Goal: Task Accomplishment & Management: Complete application form

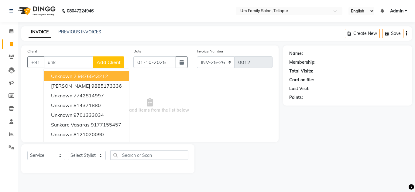
select select "service"
click at [56, 62] on input "unk" at bounding box center [68, 62] width 49 height 12
type input "u"
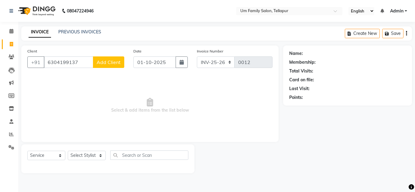
type input "6304199137"
click at [77, 154] on select "Select Stylist Akash K. SAI pandu [PERSON_NAME]" at bounding box center [87, 155] width 38 height 9
select select "50956"
click at [68, 151] on select "Select Stylist Akash K. SAI pandu [PERSON_NAME]" at bounding box center [87, 155] width 38 height 9
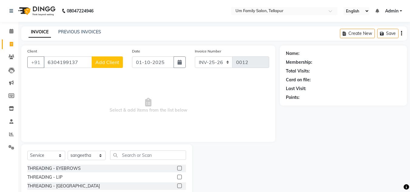
click at [177, 167] on label at bounding box center [179, 168] width 5 height 5
click at [177, 167] on input "checkbox" at bounding box center [179, 169] width 4 height 4
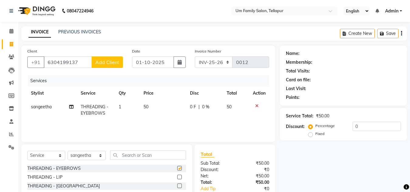
checkbox input "false"
click at [177, 177] on label at bounding box center [179, 177] width 5 height 5
click at [177, 177] on input "checkbox" at bounding box center [179, 178] width 4 height 4
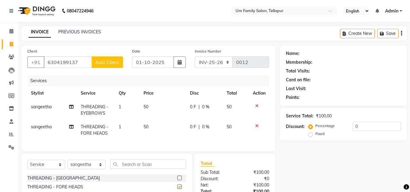
checkbox input "false"
click at [142, 169] on input "text" at bounding box center [148, 164] width 76 height 9
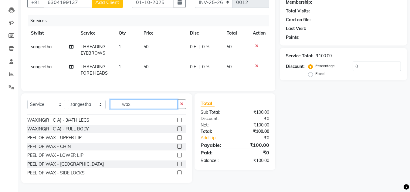
scroll to position [305, 0]
type input "wax"
click at [177, 139] on label at bounding box center [179, 138] width 5 height 5
click at [177, 139] on input "checkbox" at bounding box center [179, 138] width 4 height 4
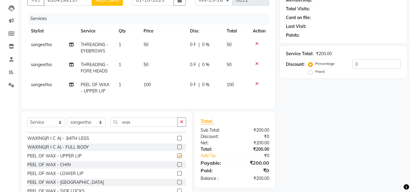
checkbox input "false"
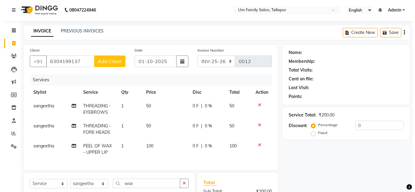
scroll to position [1, 0]
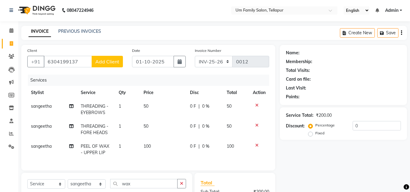
click at [104, 62] on span "Add Client" at bounding box center [107, 62] width 24 height 6
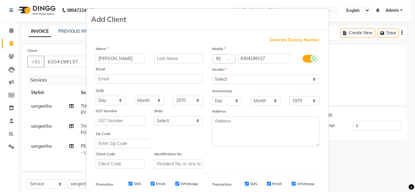
type input "[PERSON_NAME]"
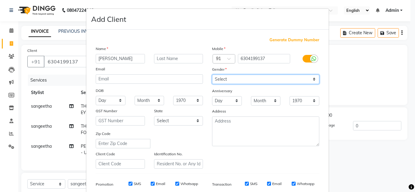
click at [218, 78] on select "Select [DEMOGRAPHIC_DATA] [DEMOGRAPHIC_DATA] Other Prefer Not To Say" at bounding box center [265, 79] width 107 height 9
select select "[DEMOGRAPHIC_DATA]"
click at [212, 75] on select "Select [DEMOGRAPHIC_DATA] [DEMOGRAPHIC_DATA] Other Prefer Not To Say" at bounding box center [265, 79] width 107 height 9
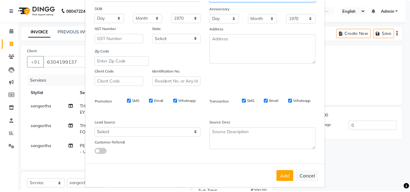
scroll to position [88, 0]
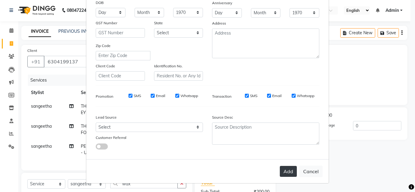
click at [284, 173] on button "Add" at bounding box center [288, 171] width 17 height 11
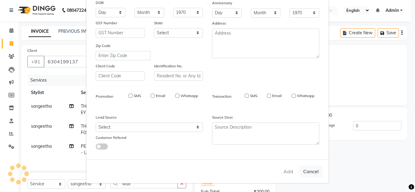
select select
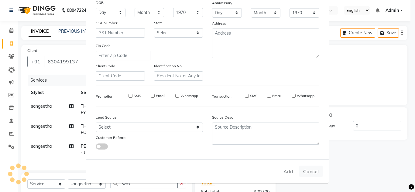
select select
checkbox input "false"
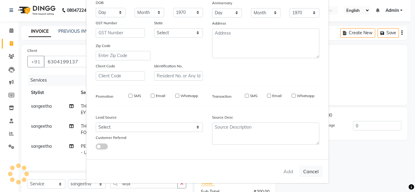
checkbox input "false"
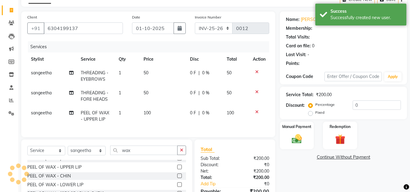
scroll to position [34, 0]
click at [298, 138] on img at bounding box center [296, 139] width 17 height 12
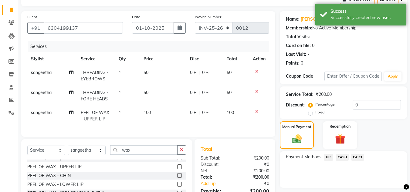
click at [330, 158] on span "UPI" at bounding box center [328, 157] width 9 height 7
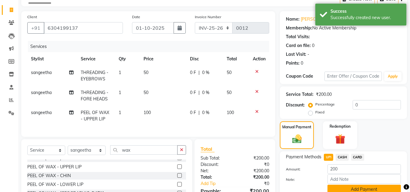
click at [364, 189] on button "Add Payment" at bounding box center [364, 189] width 73 height 9
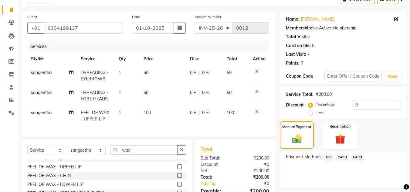
scroll to position [86, 0]
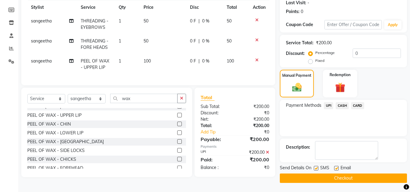
click at [352, 179] on button "Checkout" at bounding box center [343, 178] width 127 height 9
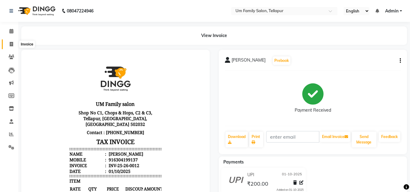
click at [10, 41] on span at bounding box center [11, 44] width 11 height 7
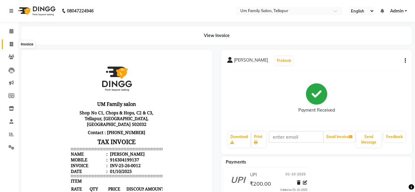
select select "service"
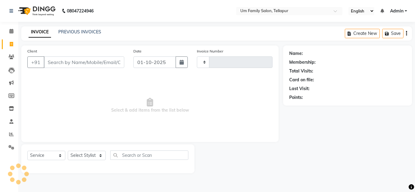
type input "0013"
select select "5102"
click at [65, 61] on input "Client" at bounding box center [84, 62] width 80 height 12
click at [66, 62] on input "Client" at bounding box center [84, 62] width 80 height 12
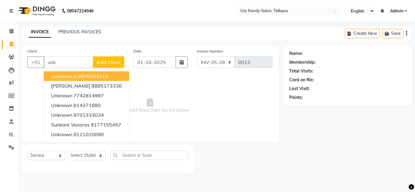
click at [66, 73] on button "Unknown 2 9876543212" at bounding box center [86, 76] width 85 height 10
type input "9876543212"
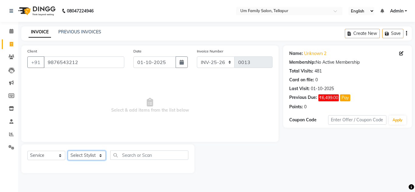
click at [83, 155] on select "Select Stylist Akash K. SAI pandu [PERSON_NAME]" at bounding box center [87, 155] width 38 height 9
select select "50956"
click at [68, 151] on select "Select Stylist Akash K. SAI pandu [PERSON_NAME]" at bounding box center [87, 155] width 38 height 9
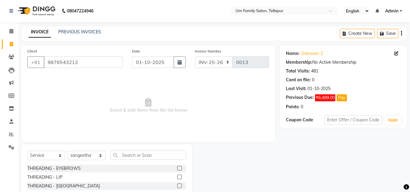
click at [177, 167] on label at bounding box center [179, 168] width 5 height 5
click at [177, 167] on input "checkbox" at bounding box center [179, 169] width 4 height 4
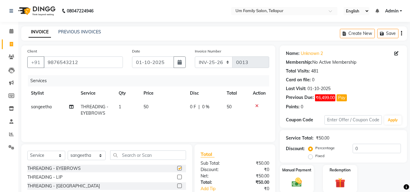
checkbox input "false"
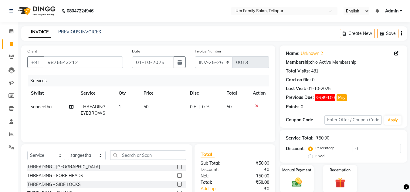
scroll to position [18, 0]
click at [177, 177] on label at bounding box center [179, 176] width 5 height 5
click at [177, 177] on input "checkbox" at bounding box center [179, 177] width 4 height 4
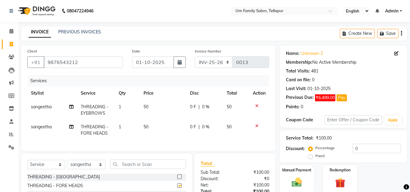
checkbox input "false"
click at [298, 181] on img at bounding box center [296, 182] width 17 height 12
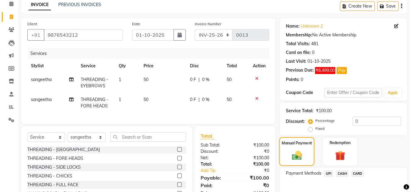
scroll to position [28, 0]
click at [342, 172] on span "CASH" at bounding box center [342, 173] width 13 height 7
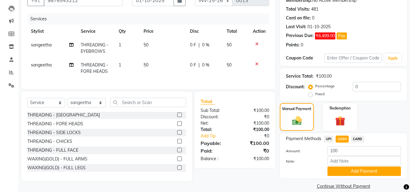
scroll to position [70, 0]
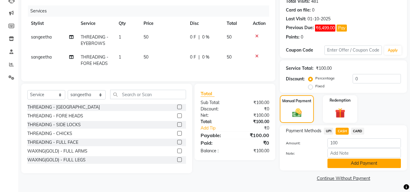
click at [356, 165] on button "Add Payment" at bounding box center [364, 163] width 73 height 9
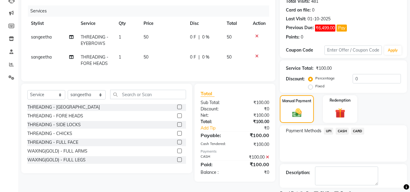
scroll to position [95, 0]
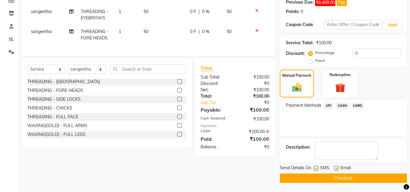
click at [354, 175] on button "Checkout" at bounding box center [343, 178] width 127 height 9
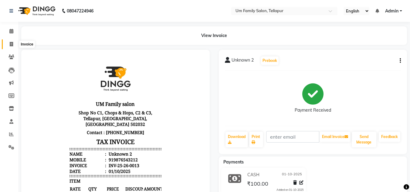
click at [12, 42] on icon at bounding box center [11, 44] width 3 height 5
select select "service"
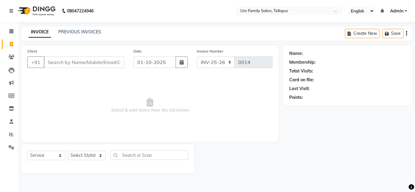
click at [66, 65] on input "Client" at bounding box center [84, 62] width 80 height 12
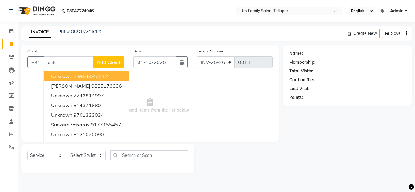
click at [66, 74] on span "Unknown 2" at bounding box center [64, 76] width 26 height 6
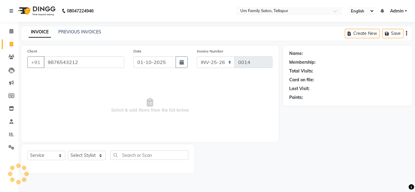
type input "9876543212"
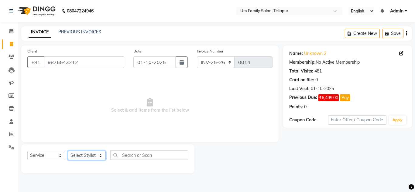
click at [80, 155] on select "Select Stylist Akash K. SAI pandu [PERSON_NAME]" at bounding box center [87, 155] width 38 height 9
select select "50956"
click at [68, 151] on select "Select Stylist Akash K. SAI pandu [PERSON_NAME]" at bounding box center [87, 155] width 38 height 9
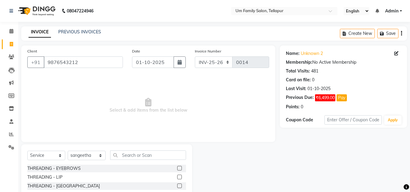
click at [177, 169] on label at bounding box center [179, 168] width 5 height 5
click at [177, 169] on input "checkbox" at bounding box center [179, 169] width 4 height 4
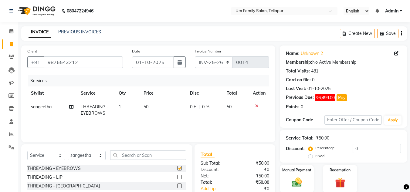
checkbox input "false"
click at [297, 180] on img at bounding box center [296, 182] width 17 height 12
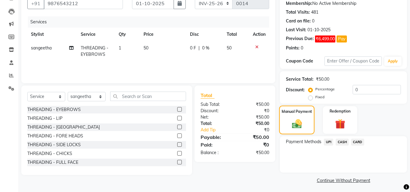
scroll to position [61, 0]
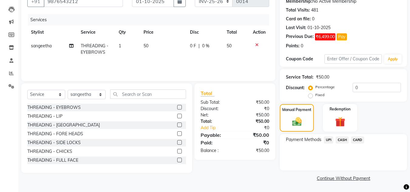
click at [326, 138] on span "UPI" at bounding box center [328, 140] width 9 height 7
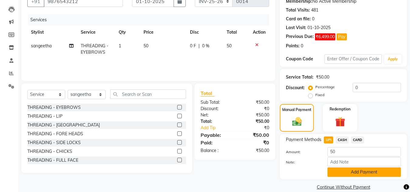
click at [376, 171] on button "Add Payment" at bounding box center [364, 172] width 73 height 9
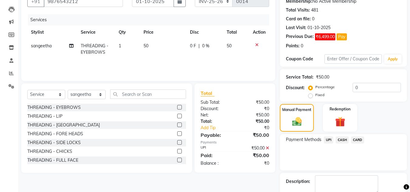
scroll to position [95, 0]
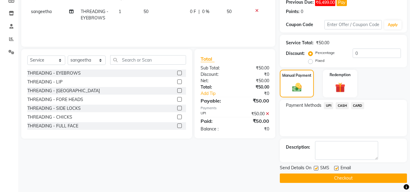
click at [368, 177] on button "Checkout" at bounding box center [343, 178] width 127 height 9
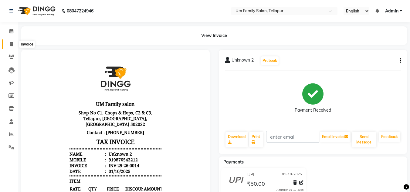
click at [11, 43] on icon at bounding box center [11, 44] width 3 height 5
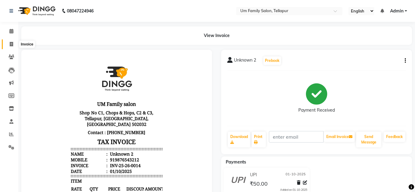
select select "service"
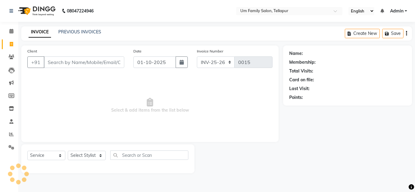
click at [60, 63] on input "Client" at bounding box center [84, 62] width 80 height 12
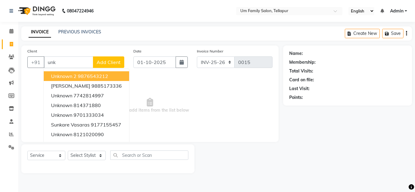
click at [58, 75] on span "Unknown 2" at bounding box center [64, 76] width 26 height 6
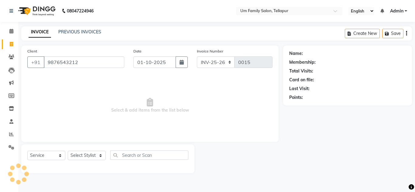
type input "9876543212"
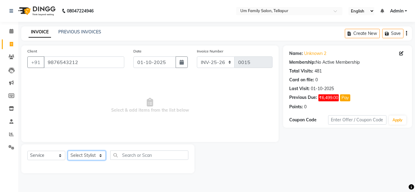
click at [84, 155] on select "Select Stylist Akash K. SAI pandu [PERSON_NAME]" at bounding box center [87, 155] width 38 height 9
select select "50956"
click at [68, 151] on select "Select Stylist Akash K. SAI pandu [PERSON_NAME]" at bounding box center [87, 155] width 38 height 9
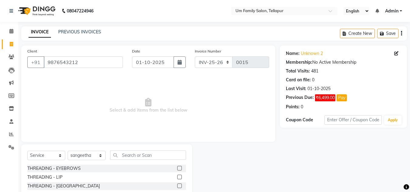
click at [177, 169] on label at bounding box center [179, 168] width 5 height 5
click at [177, 169] on input "checkbox" at bounding box center [179, 169] width 4 height 4
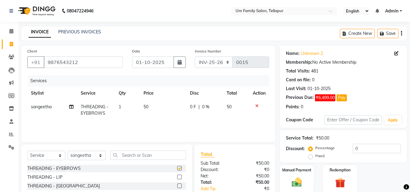
checkbox input "false"
click at [295, 181] on img at bounding box center [296, 182] width 17 height 12
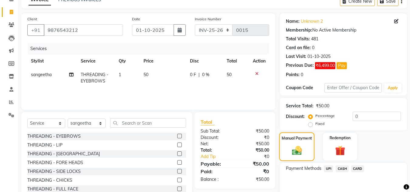
scroll to position [32, 0]
click at [340, 168] on span "CASH" at bounding box center [342, 168] width 13 height 7
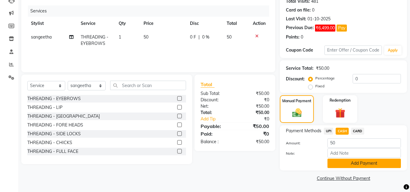
click at [356, 162] on button "Add Payment" at bounding box center [364, 163] width 73 height 9
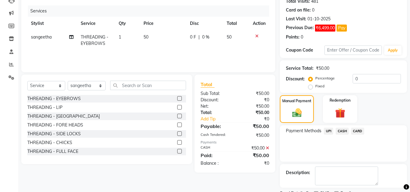
scroll to position [95, 0]
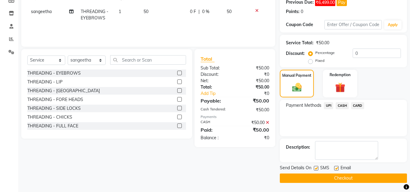
click at [354, 177] on button "Checkout" at bounding box center [343, 178] width 127 height 9
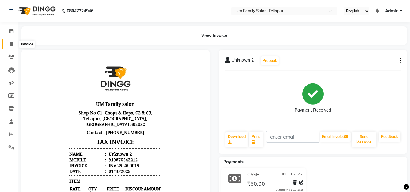
click at [11, 42] on icon at bounding box center [11, 44] width 3 height 5
select select "service"
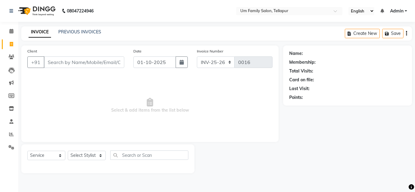
click at [87, 62] on input "Client" at bounding box center [84, 62] width 80 height 12
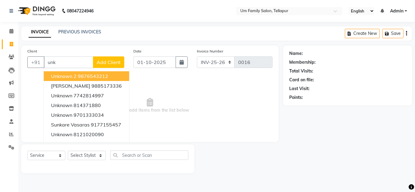
click at [81, 74] on ngb-highlight "9876543212" at bounding box center [93, 76] width 30 height 6
type input "9876543212"
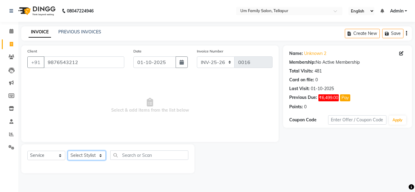
click at [81, 155] on select "Select Stylist Akash K. SAI pandu [PERSON_NAME]" at bounding box center [87, 155] width 38 height 9
select select "50956"
click at [68, 151] on select "Select Stylist Akash K. SAI pandu [PERSON_NAME]" at bounding box center [87, 155] width 38 height 9
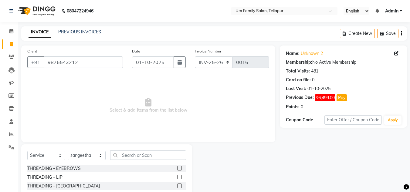
click at [177, 168] on label at bounding box center [179, 168] width 5 height 5
click at [177, 168] on input "checkbox" at bounding box center [179, 169] width 4 height 4
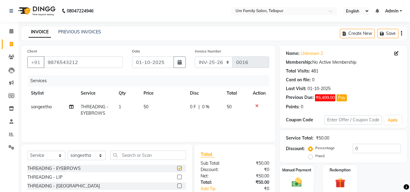
checkbox input "false"
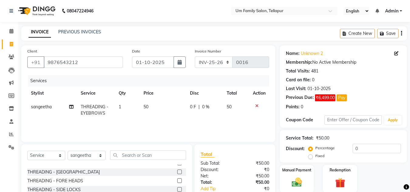
scroll to position [15, 0]
click at [177, 181] on label at bounding box center [179, 180] width 5 height 5
click at [177, 181] on input "checkbox" at bounding box center [179, 181] width 4 height 4
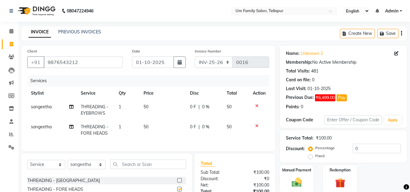
checkbox input "false"
click at [298, 182] on img at bounding box center [296, 182] width 17 height 12
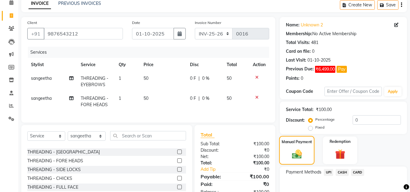
scroll to position [29, 0]
click at [340, 172] on span "CASH" at bounding box center [342, 172] width 13 height 7
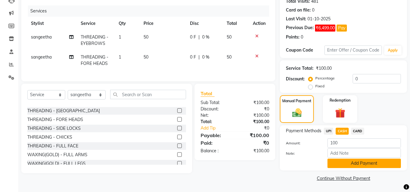
click at [358, 159] on button "Add Payment" at bounding box center [364, 163] width 73 height 9
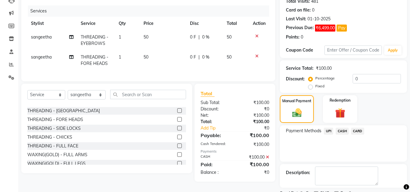
scroll to position [95, 0]
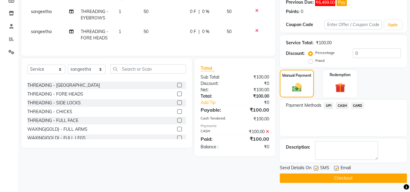
click at [359, 174] on button "Checkout" at bounding box center [343, 178] width 127 height 9
